Goal: Check status: Check status

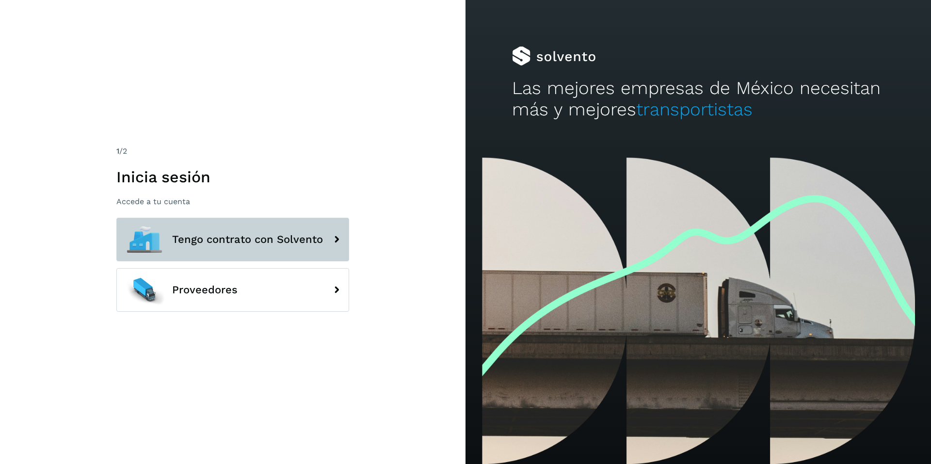
click at [241, 240] on span "Tengo contrato con Solvento" at bounding box center [247, 240] width 151 height 12
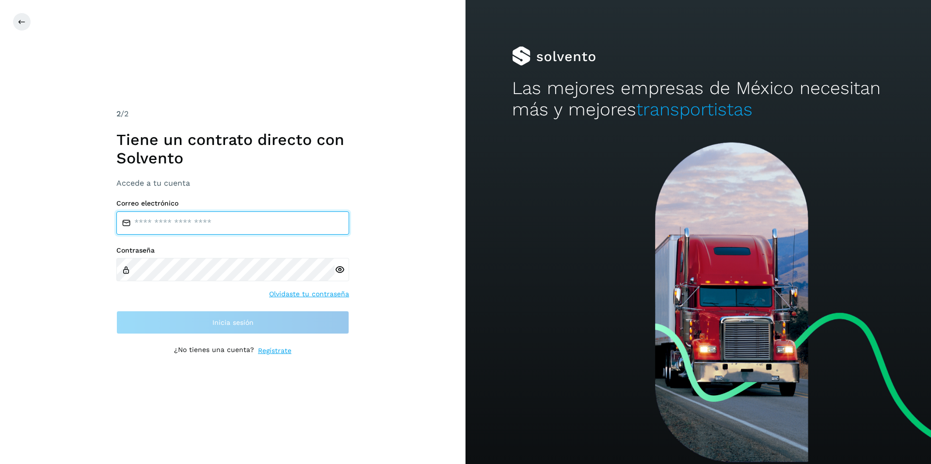
type input "**********"
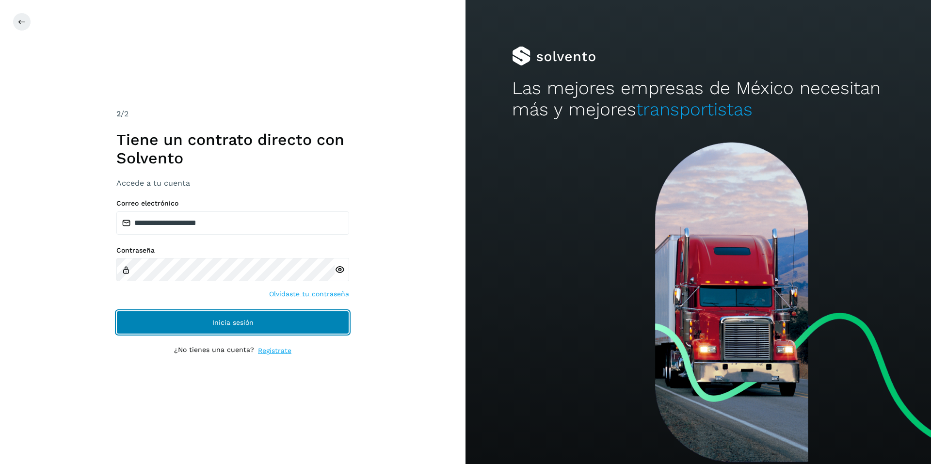
click at [226, 326] on span "Inicia sesión" at bounding box center [232, 322] width 41 height 7
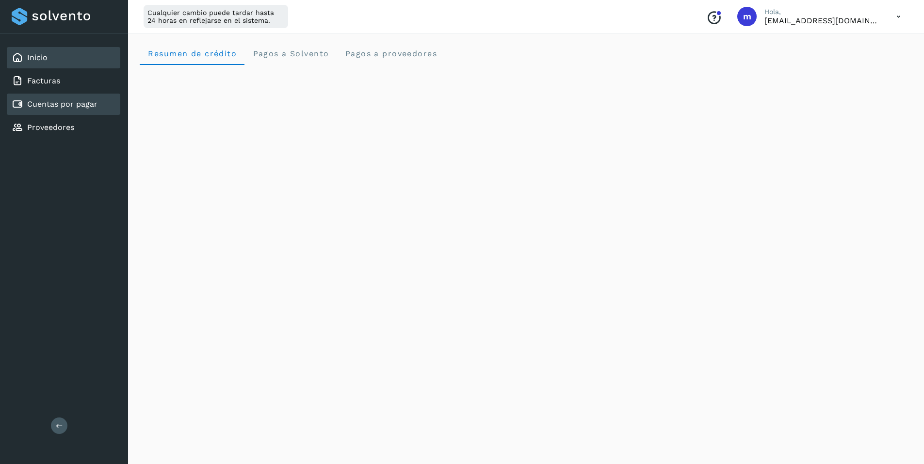
click at [54, 102] on link "Cuentas por pagar" at bounding box center [62, 103] width 70 height 9
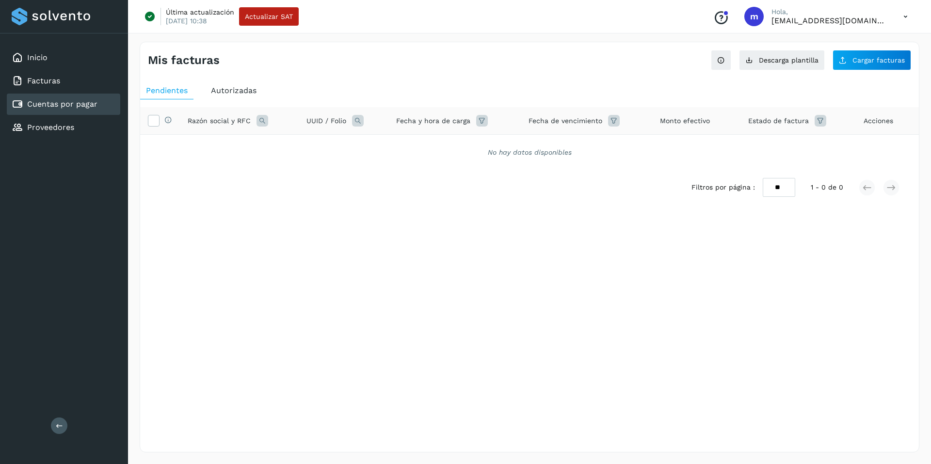
click at [228, 91] on span "Autorizadas" at bounding box center [234, 90] width 46 height 9
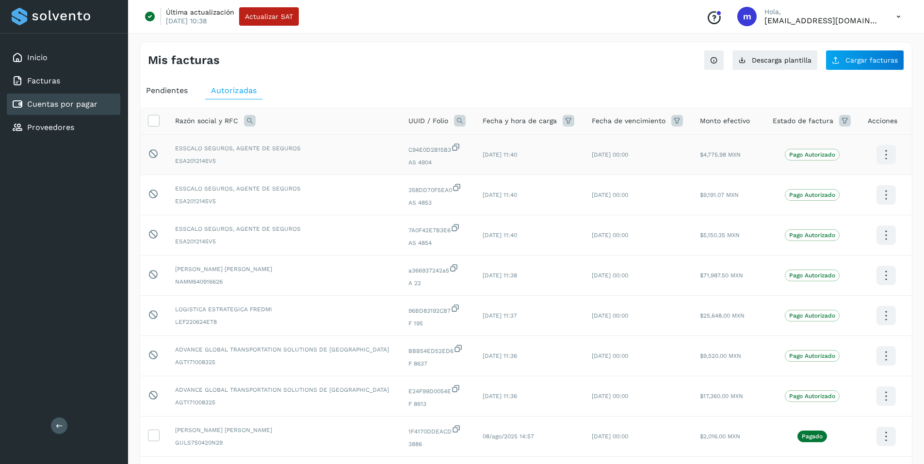
click at [884, 154] on icon at bounding box center [885, 155] width 23 height 23
click at [868, 87] on div at bounding box center [462, 232] width 924 height 464
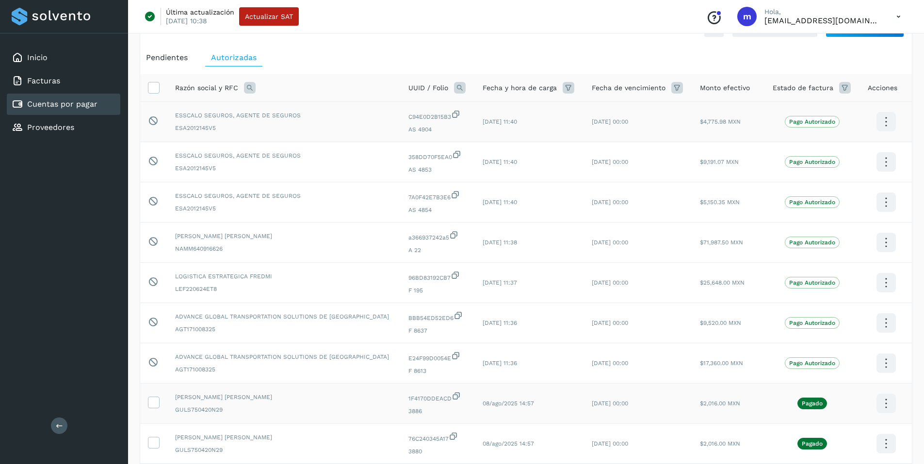
scroll to position [97, 0]
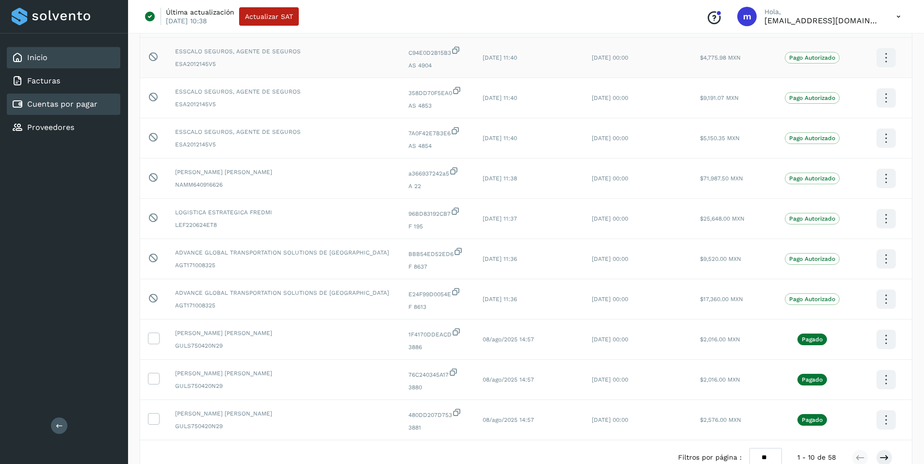
click at [38, 61] on link "Inicio" at bounding box center [37, 57] width 20 height 9
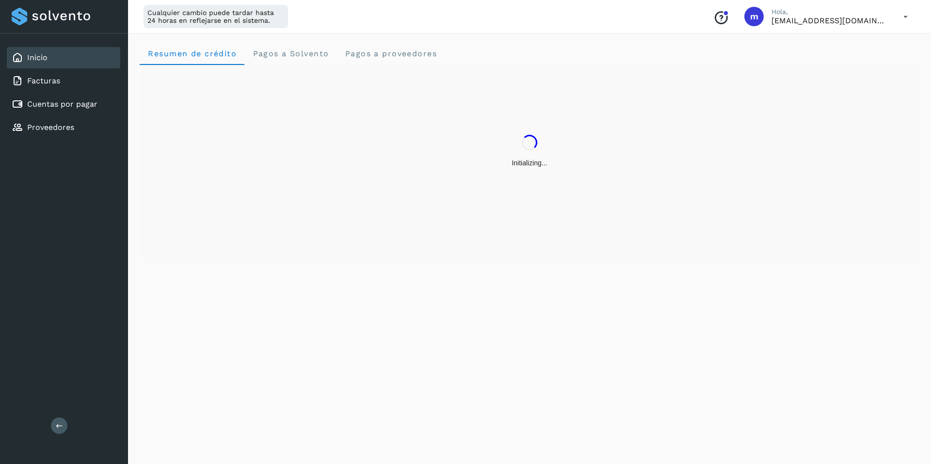
click at [907, 13] on icon at bounding box center [906, 17] width 20 height 20
click at [835, 60] on div "Cerrar sesión" at bounding box center [857, 62] width 115 height 18
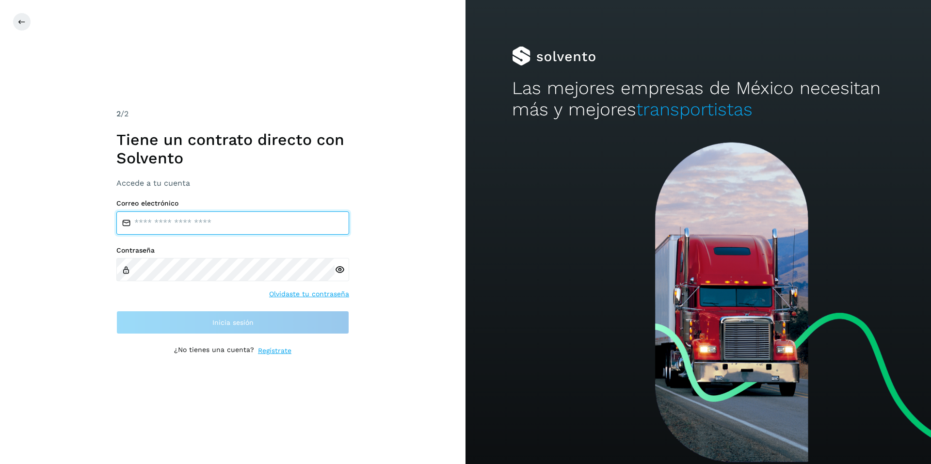
type input "**********"
